Goal: Information Seeking & Learning: Learn about a topic

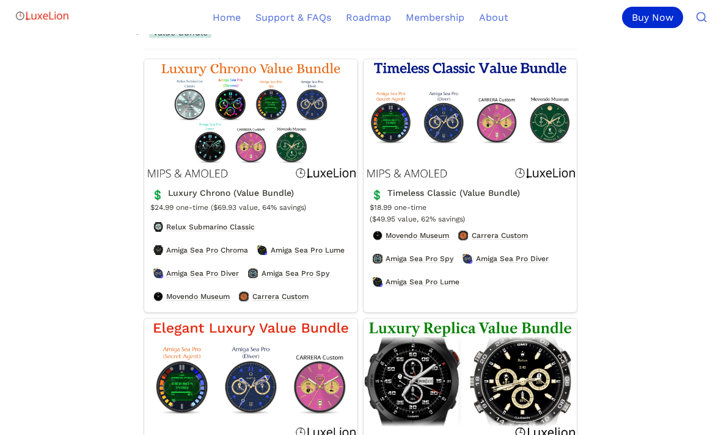
scroll to position [1807, 0]
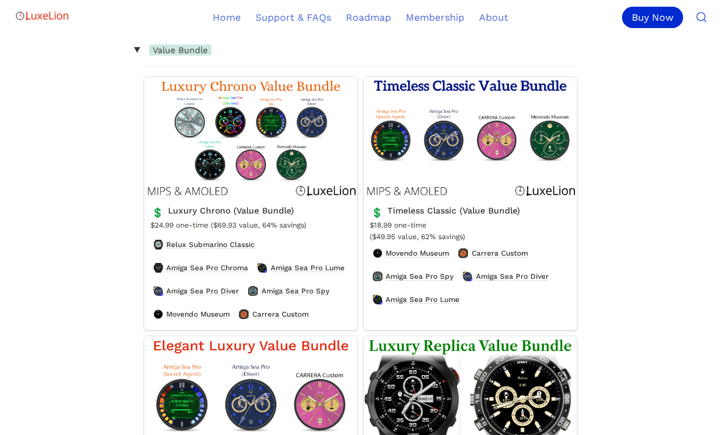
click at [195, 185] on link "Luxury Chrono (Value Bundle)" at bounding box center [250, 203] width 213 height 253
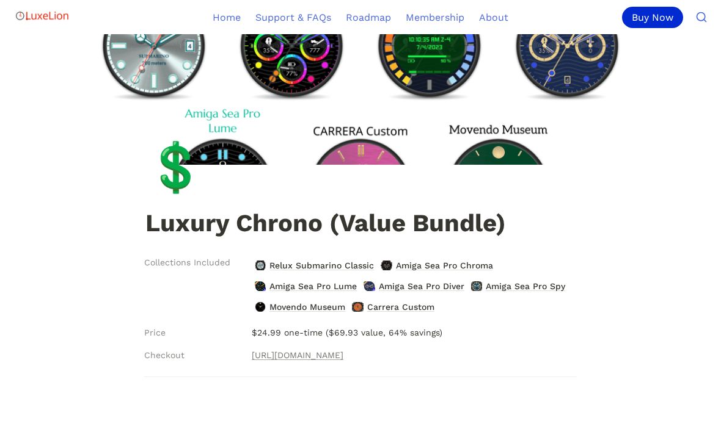
click at [223, 16] on link "Home" at bounding box center [226, 17] width 43 height 34
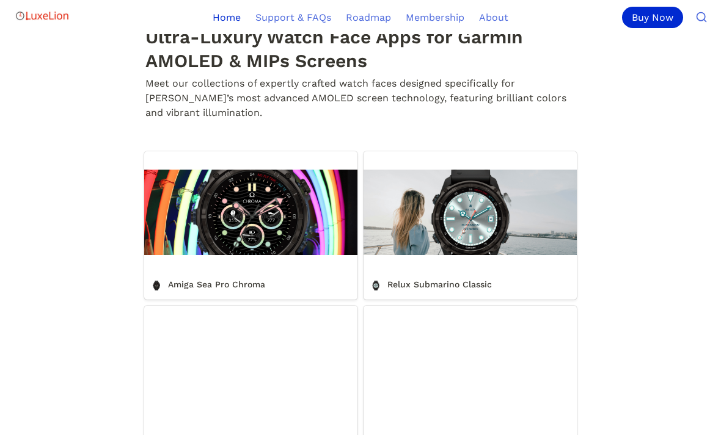
scroll to position [334, 0]
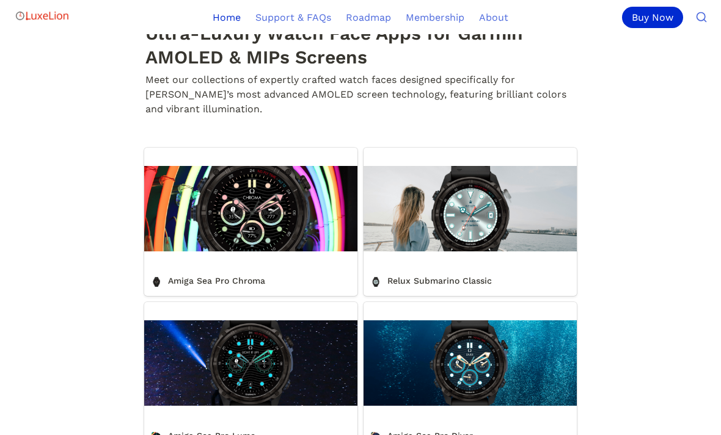
click at [506, 260] on link "Relux Submarino Classic" at bounding box center [469, 222] width 213 height 148
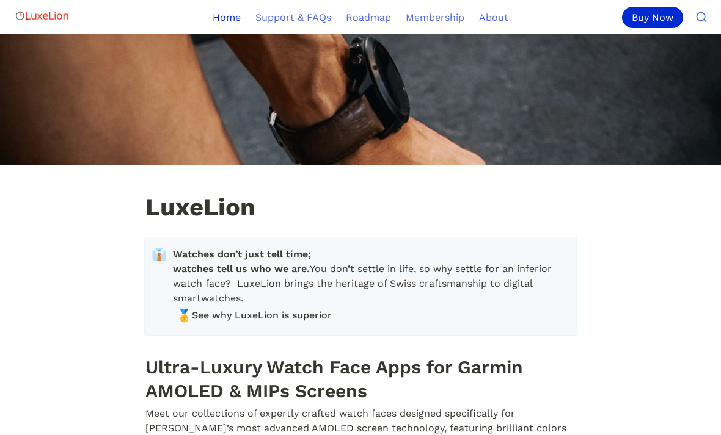
scroll to position [373, 0]
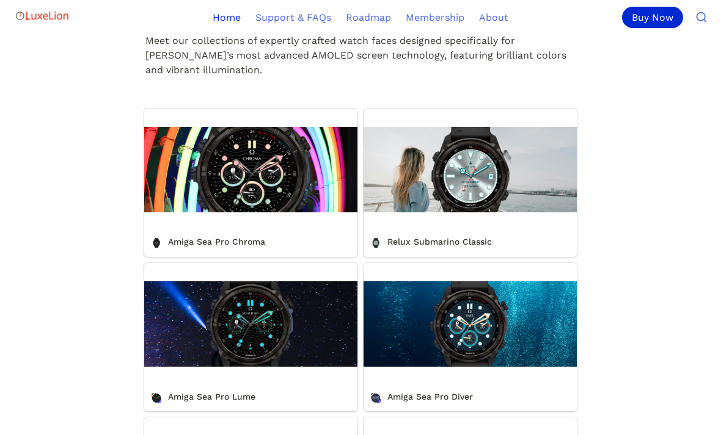
click at [169, 203] on link "Amiga Sea Pro Chroma" at bounding box center [250, 183] width 213 height 148
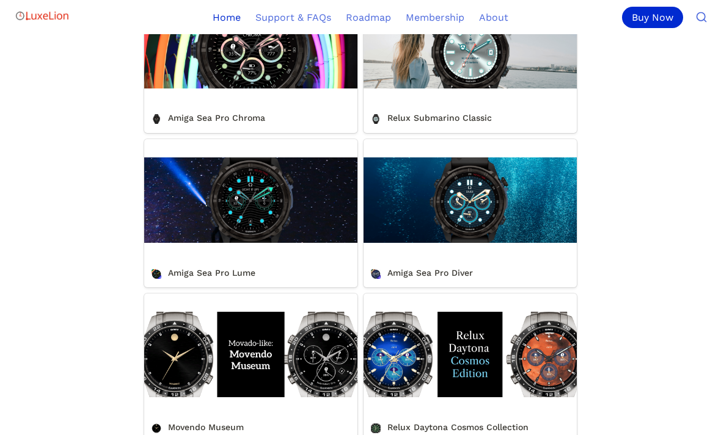
scroll to position [498, 0]
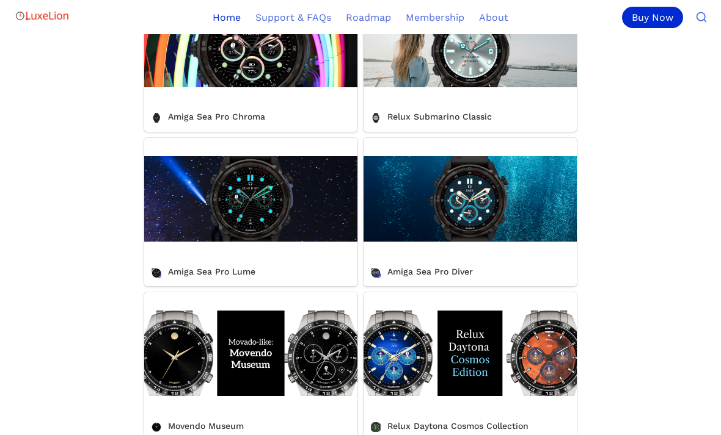
click at [528, 230] on link "Amiga Sea Pro Diver" at bounding box center [469, 213] width 213 height 148
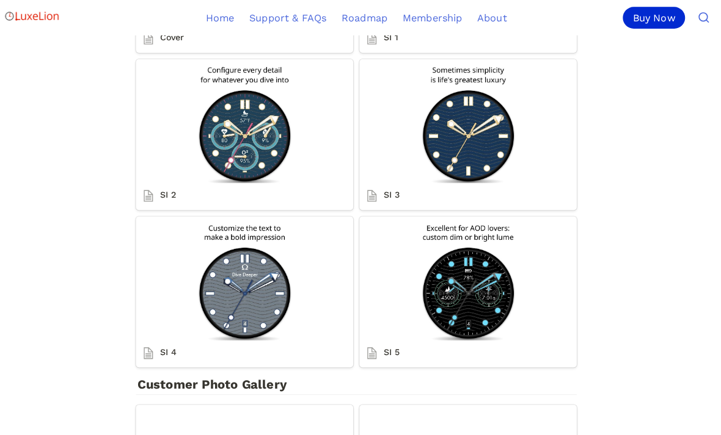
scroll to position [2501, 0]
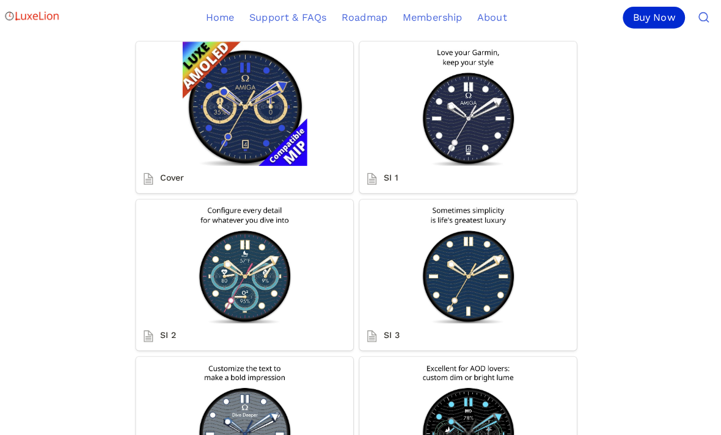
click at [379, 187] on link "SI 1" at bounding box center [469, 115] width 213 height 148
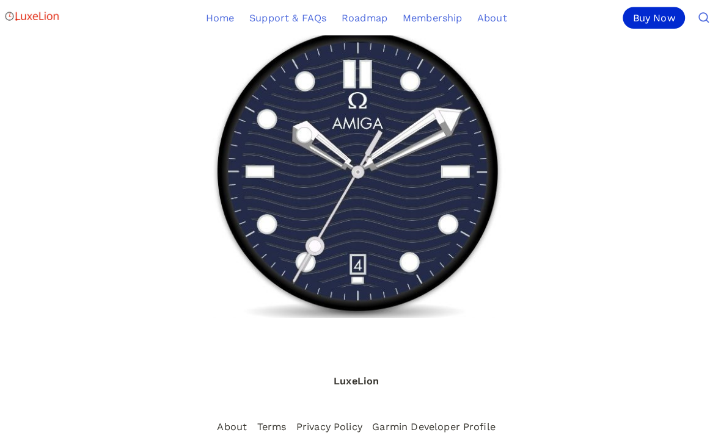
scroll to position [120, 0]
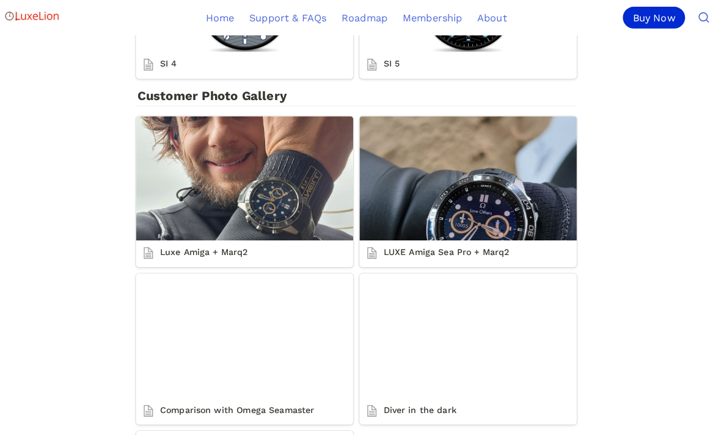
scroll to position [2953, 0]
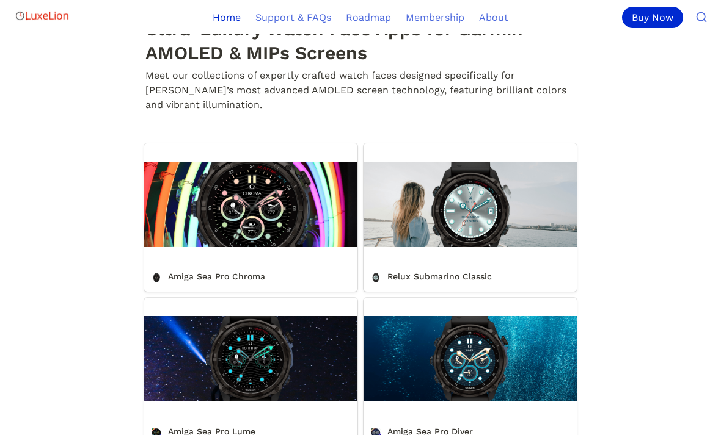
scroll to position [336, 0]
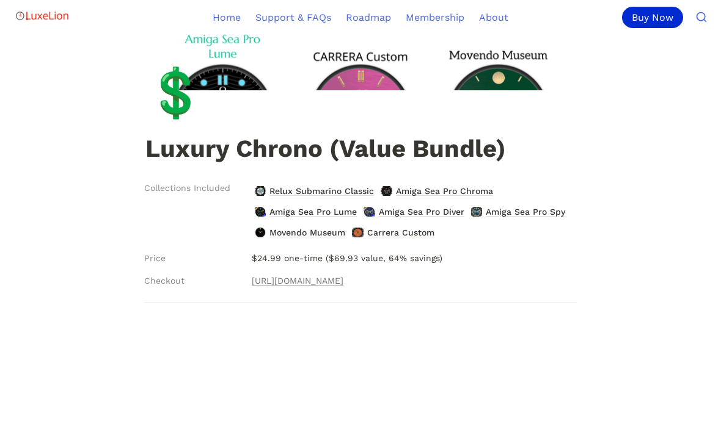
scroll to position [393, 0]
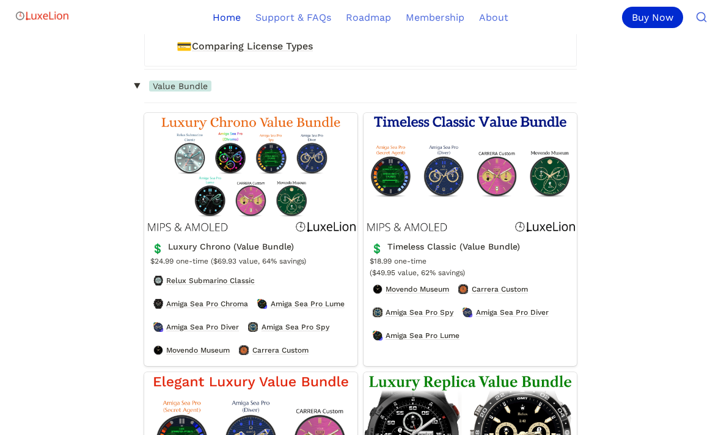
scroll to position [1770, 0]
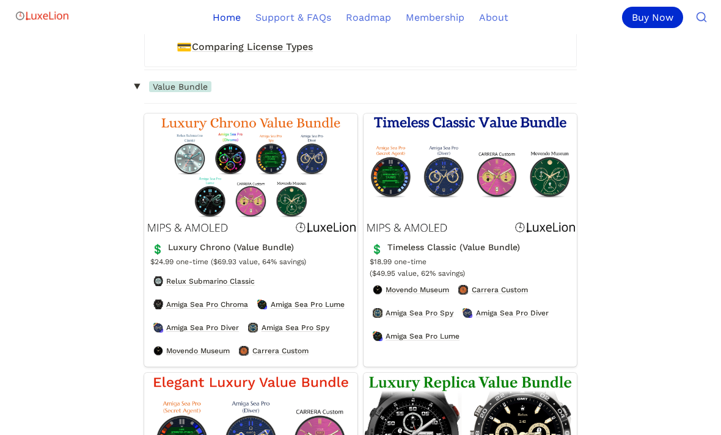
click at [552, 172] on link "Timeless Classic (Value Bundle)" at bounding box center [469, 240] width 213 height 253
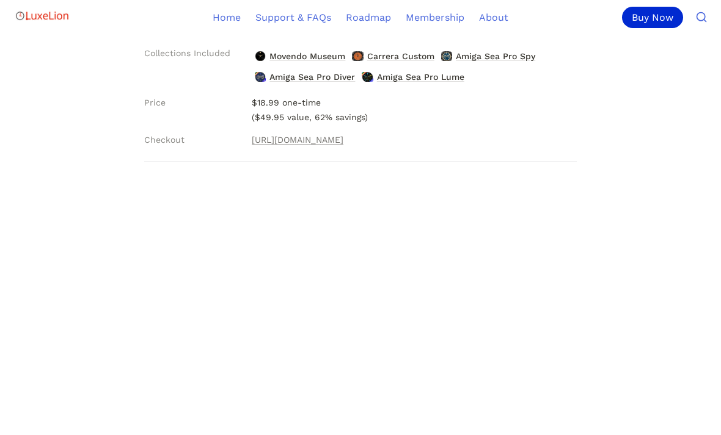
scroll to position [205, 0]
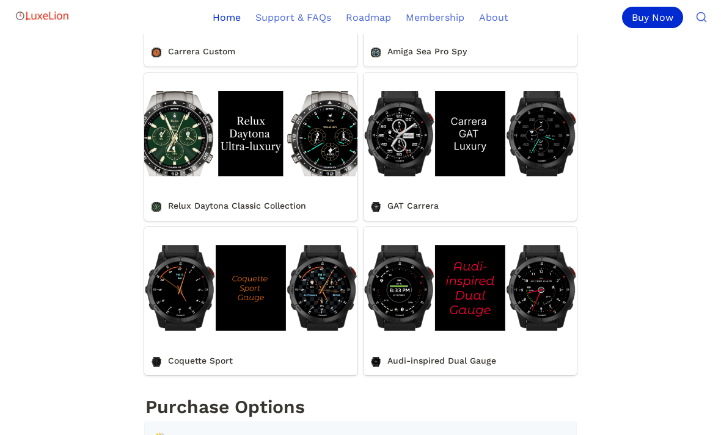
scroll to position [1182, 0]
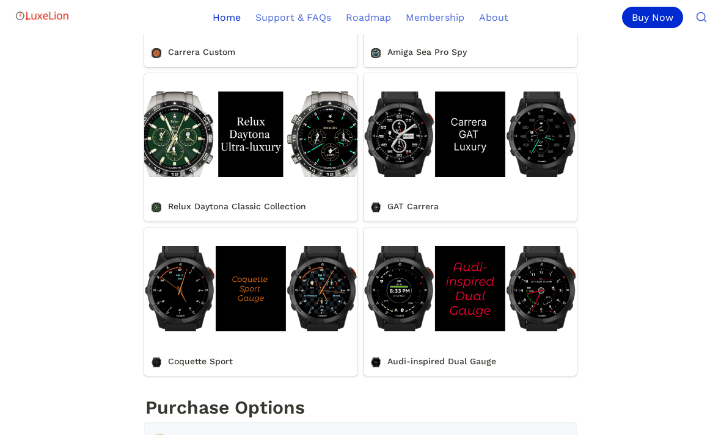
click at [164, 162] on link "Relux Daytona Classic Collection" at bounding box center [250, 147] width 213 height 148
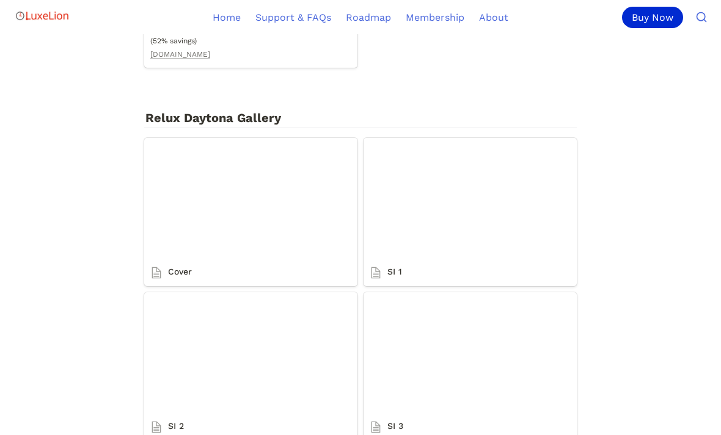
scroll to position [1674, 0]
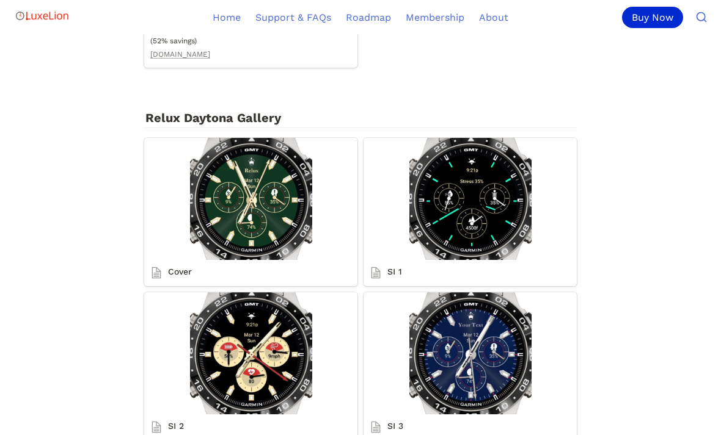
click at [424, 412] on link "SI 3" at bounding box center [469, 367] width 213 height 148
